Goal: Information Seeking & Learning: Learn about a topic

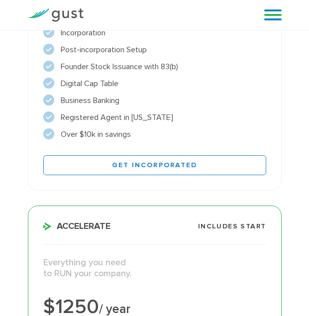
scroll to position [299, 0]
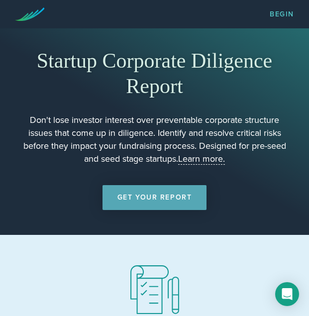
click at [206, 157] on link "Learn more." at bounding box center [201, 158] width 47 height 11
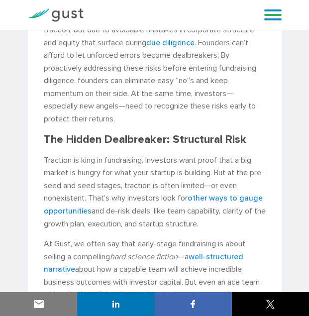
scroll to position [299, 0]
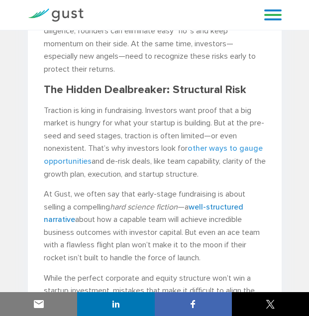
click at [212, 148] on link "other ways to gauge opportunities" at bounding box center [153, 154] width 219 height 22
click at [212, 207] on link "well-structured narrative" at bounding box center [144, 213] width 200 height 22
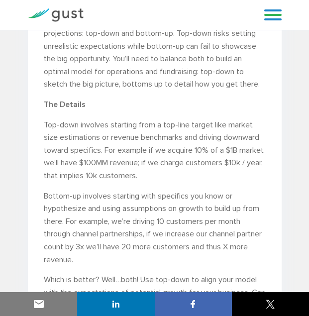
scroll to position [398, 0]
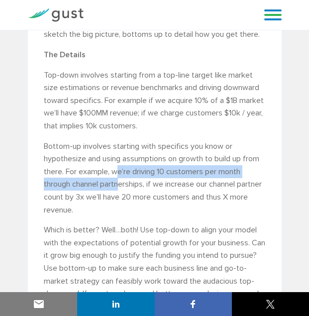
drag, startPoint x: 119, startPoint y: 171, endPoint x: 121, endPoint y: 190, distance: 19.0
click at [121, 190] on p "Bottom-up involves starting with specifics you know or hypothesize and using as…" at bounding box center [155, 178] width 222 height 77
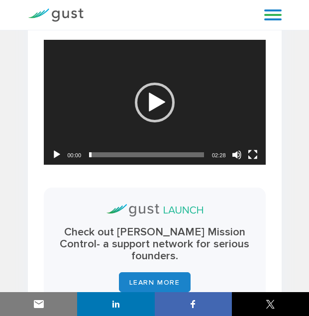
scroll to position [796, 0]
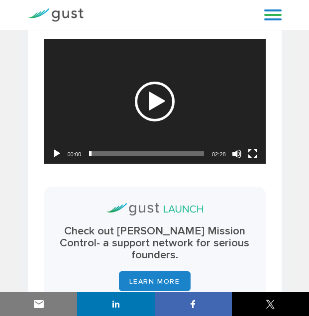
click at [151, 106] on div "Play" at bounding box center [155, 102] width 40 height 40
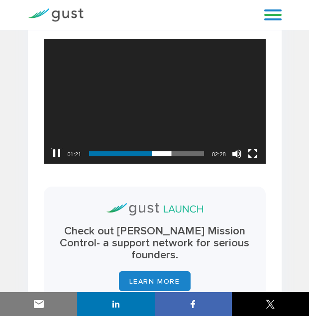
click at [54, 152] on button "Pause" at bounding box center [57, 154] width 10 height 10
